Goal: Task Accomplishment & Management: Use online tool/utility

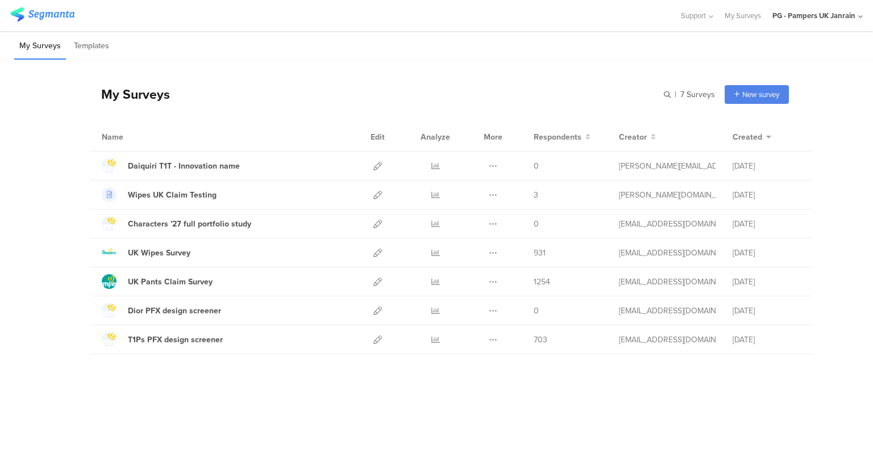
click at [377, 163] on icon at bounding box center [377, 166] width 9 height 9
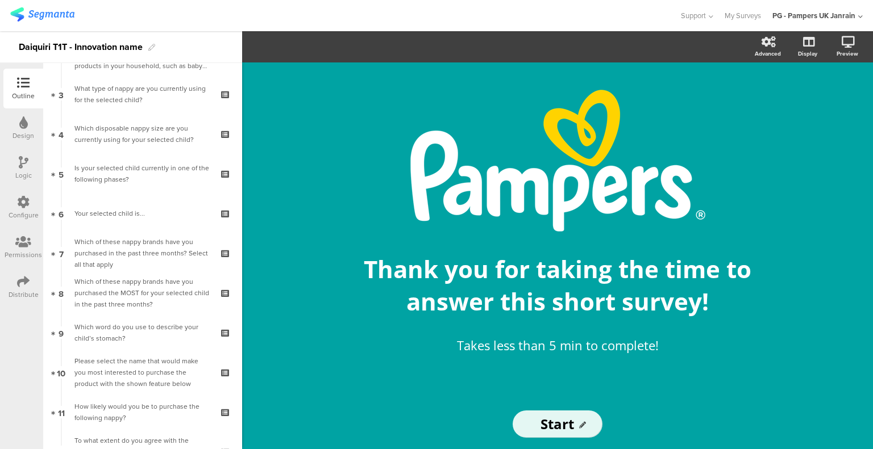
click at [120, 317] on link "9 Which word do you use to describe your child’s stomach?" at bounding box center [142, 333] width 193 height 40
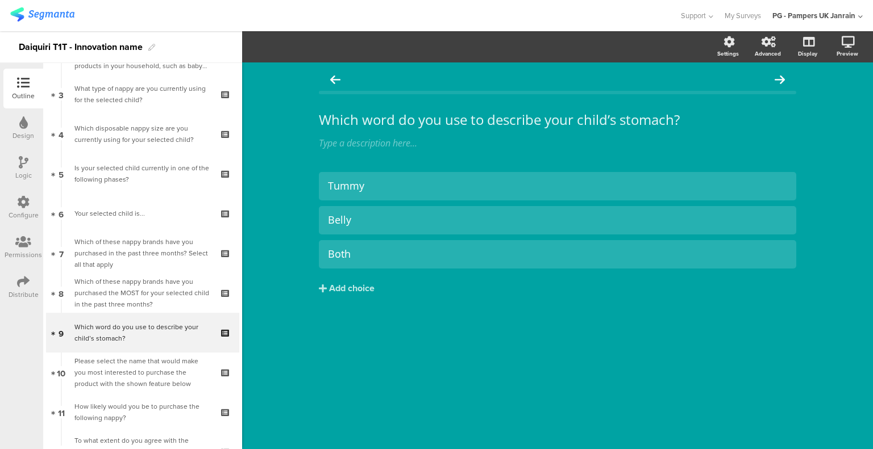
scroll to position [227, 0]
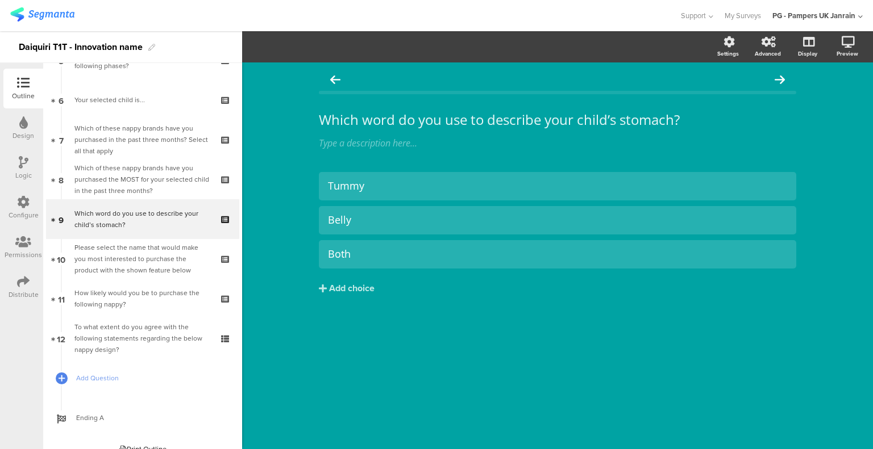
click at [130, 269] on div "Please select the name that would make you most interested to purchase the prod…" at bounding box center [142, 259] width 136 height 34
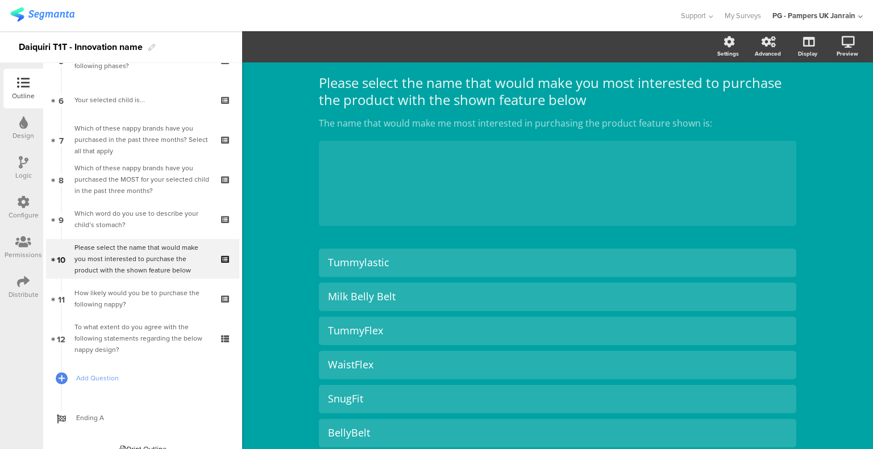
scroll to position [57, 0]
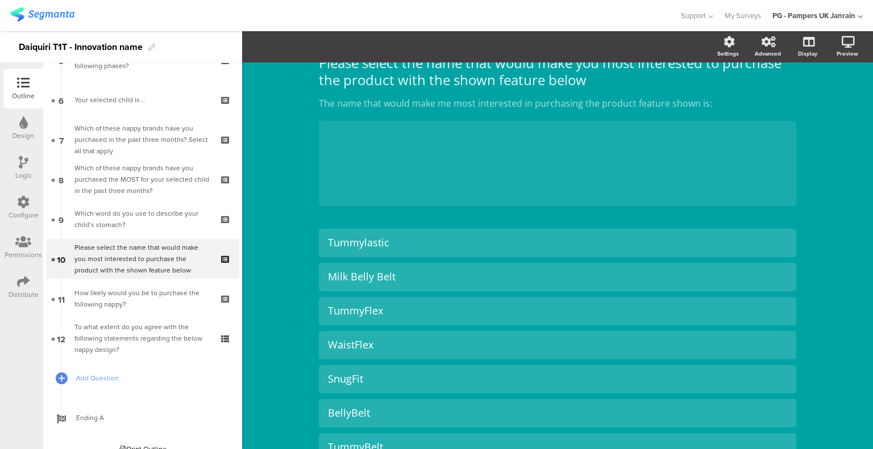
drag, startPoint x: 147, startPoint y: 249, endPoint x: 150, endPoint y: 240, distance: 9.2
click at [147, 249] on div "Please select the name that would make you most interested to purchase the prod…" at bounding box center [142, 259] width 136 height 34
